Goal: Task Accomplishment & Management: Use online tool/utility

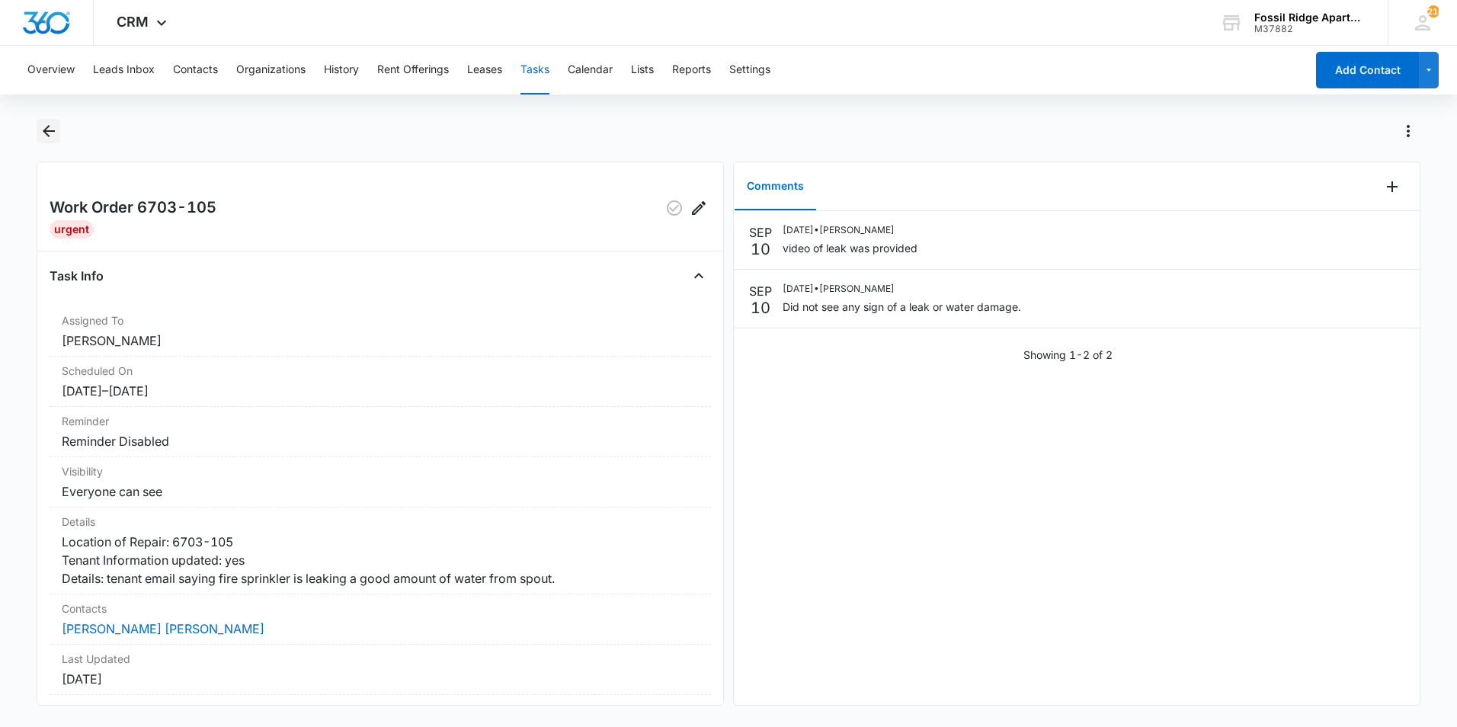
click at [50, 130] on icon "Back" at bounding box center [49, 131] width 18 height 18
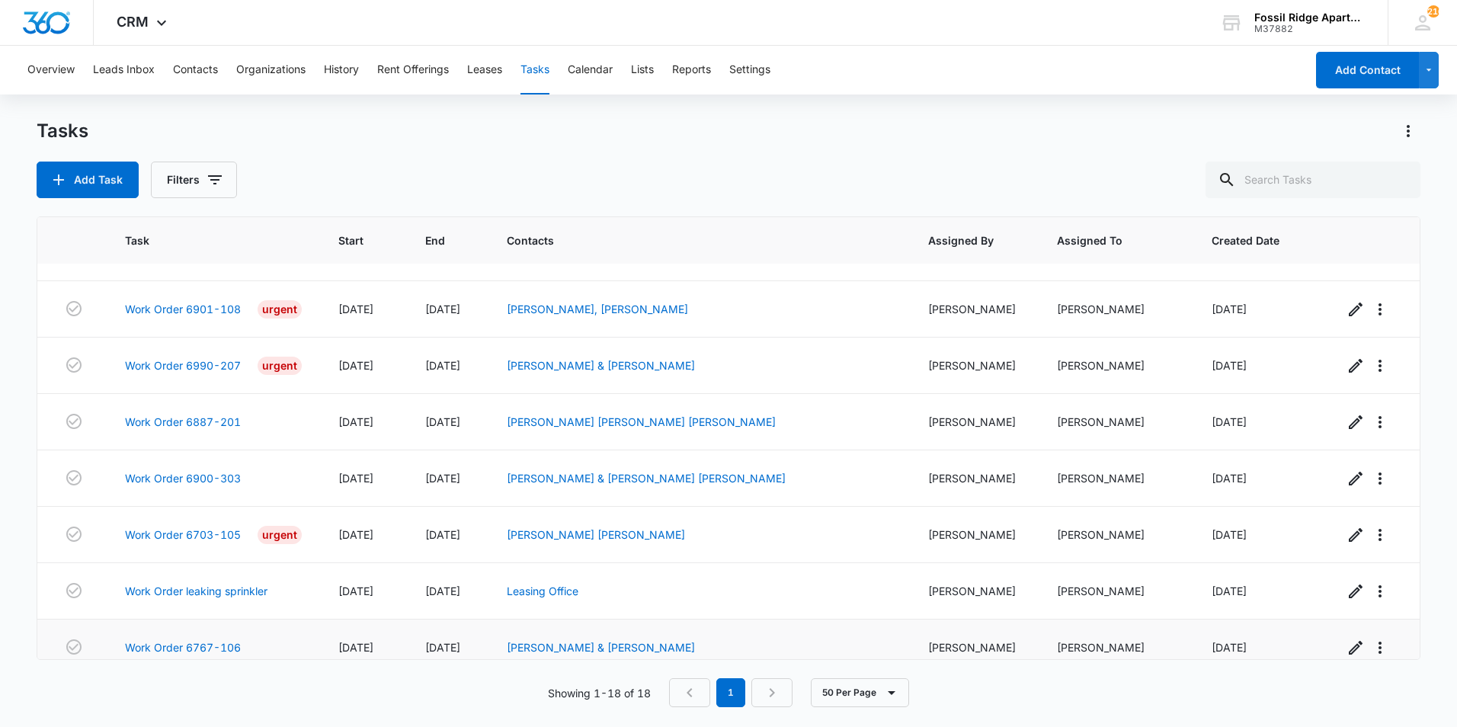
scroll to position [626, 0]
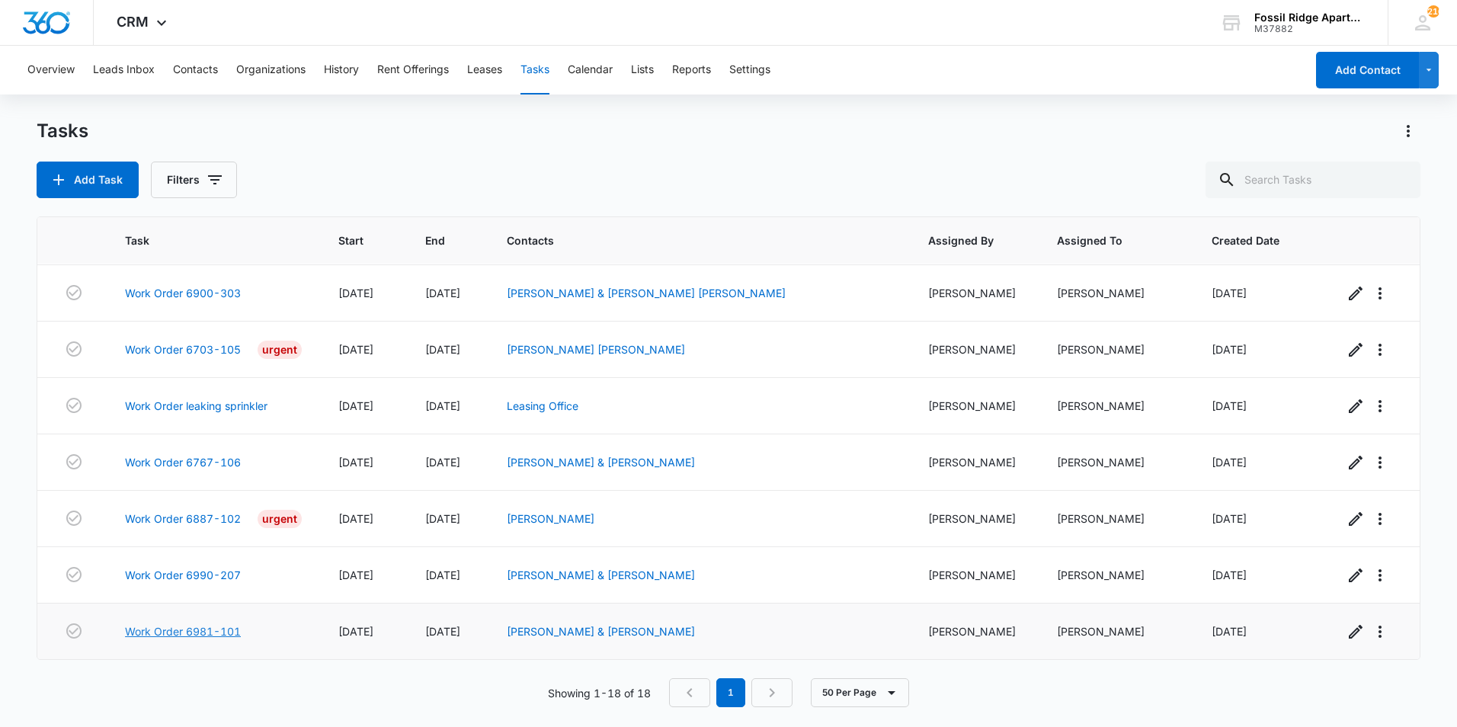
click at [213, 627] on link "Work Order 6981-101" at bounding box center [183, 631] width 116 height 16
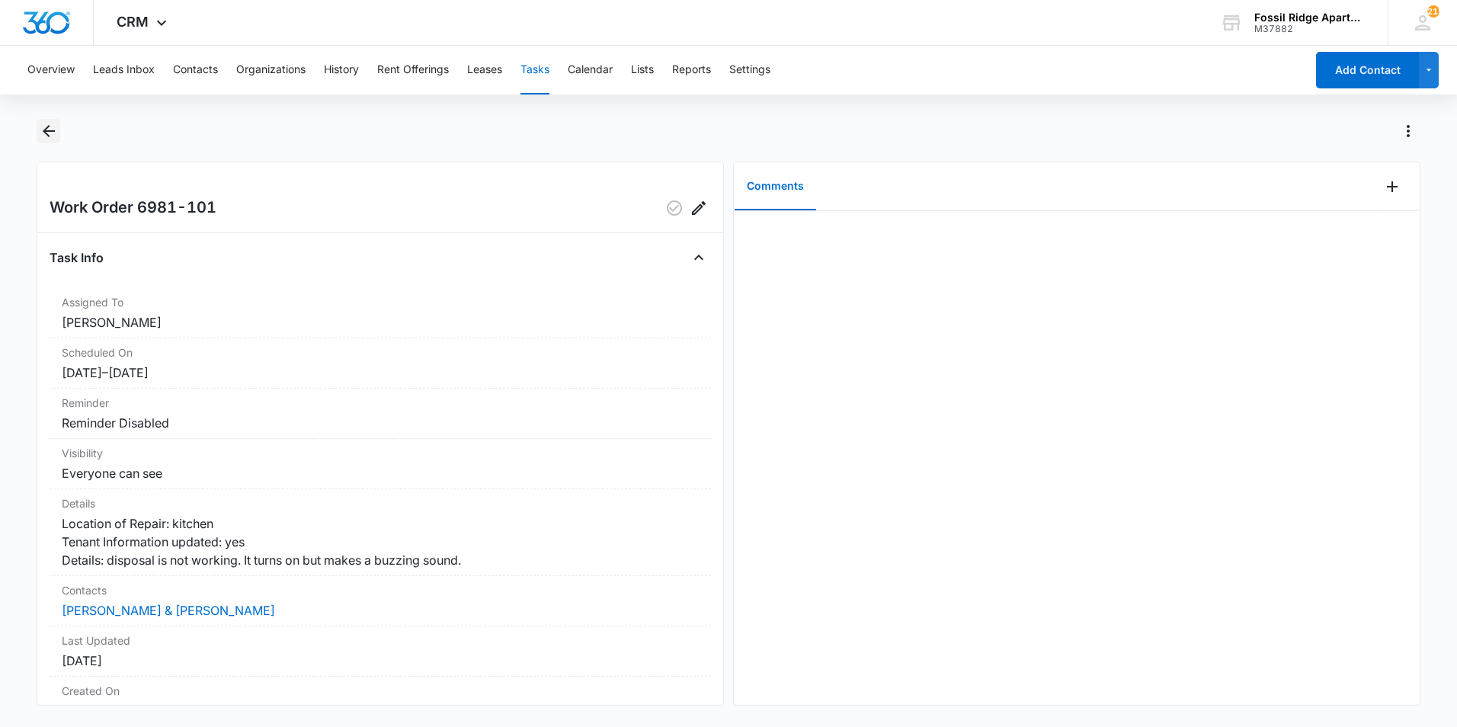
click at [44, 129] on icon "Back" at bounding box center [49, 131] width 18 height 18
